Goal: Check status

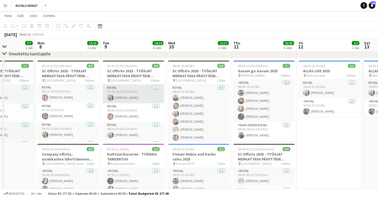
scroll to position [0, 227]
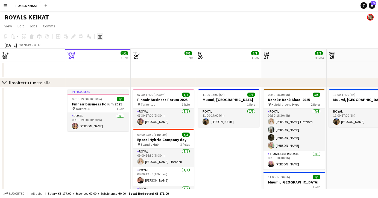
click at [100, 36] on icon at bounding box center [100, 36] width 4 height 4
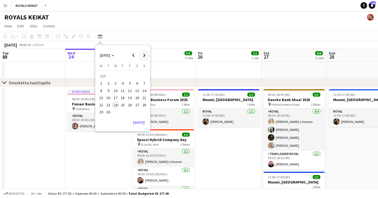
click at [144, 56] on span "Next month" at bounding box center [144, 55] width 11 height 11
click at [100, 112] on span "27" at bounding box center [101, 112] width 7 height 7
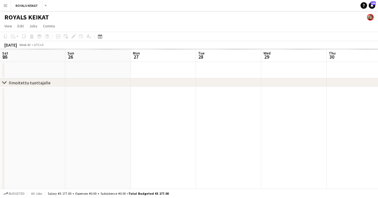
scroll to position [0, 188]
